Goal: Find contact information

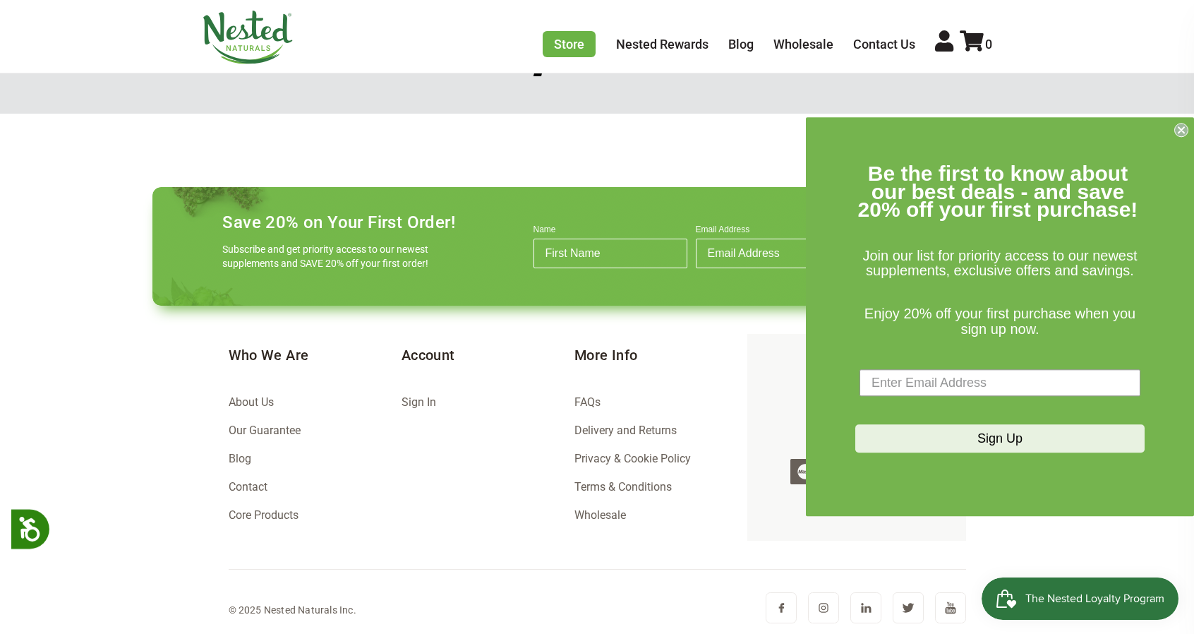
scroll to position [0, 248]
click at [233, 483] on link "Contact" at bounding box center [248, 486] width 39 height 13
